Goal: Transaction & Acquisition: Subscribe to service/newsletter

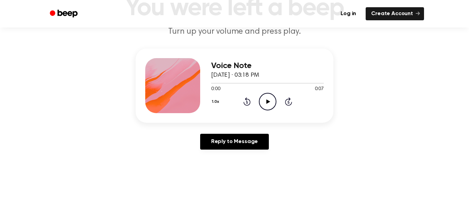
scroll to position [57, 0]
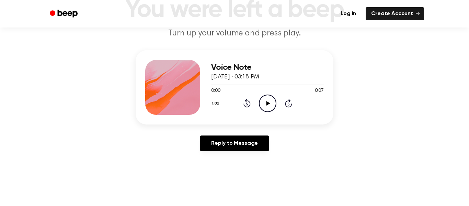
click at [270, 96] on icon "Play Audio" at bounding box center [268, 103] width 18 height 18
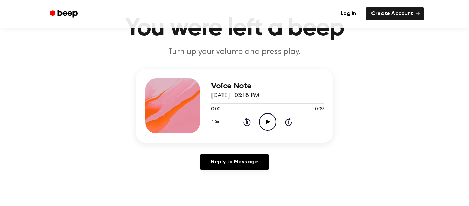
scroll to position [40, 0]
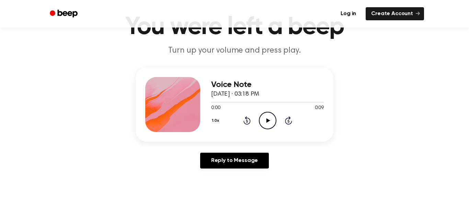
click at [269, 119] on icon "Play Audio" at bounding box center [268, 121] width 18 height 18
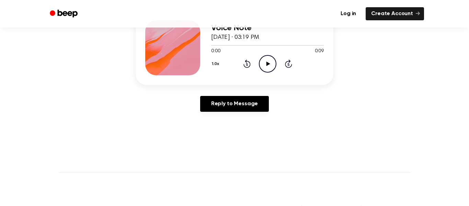
click at [270, 59] on icon "Play Audio" at bounding box center [268, 64] width 18 height 18
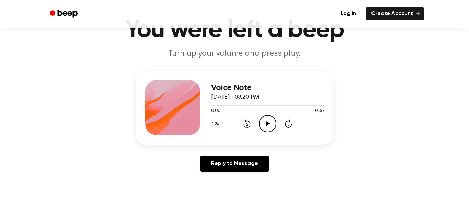
scroll to position [38, 0]
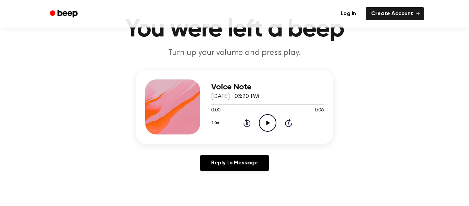
click at [261, 122] on icon "Play Audio" at bounding box center [268, 123] width 18 height 18
click at [258, 122] on div "1.0x Rewind 5 seconds Pause Audio Skip 5 seconds" at bounding box center [267, 123] width 113 height 18
click at [266, 124] on icon at bounding box center [267, 123] width 3 height 4
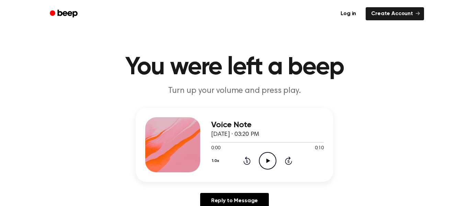
click at [262, 156] on icon "Play Audio" at bounding box center [268, 161] width 18 height 18
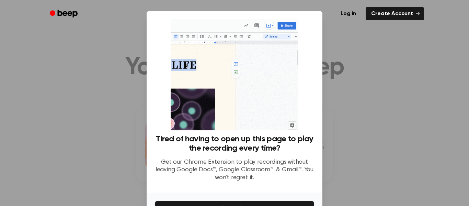
click at [122, 106] on div at bounding box center [234, 103] width 469 height 206
click at [389, 17] on link "Create Account" at bounding box center [395, 13] width 58 height 13
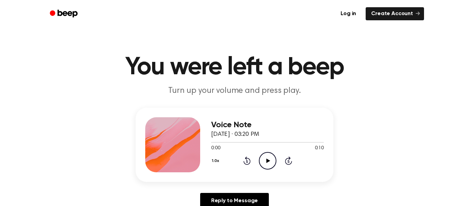
click at [266, 157] on icon "Play Audio" at bounding box center [268, 161] width 18 height 18
click at [269, 152] on circle at bounding box center [267, 160] width 17 height 17
